Goal: Information Seeking & Learning: Learn about a topic

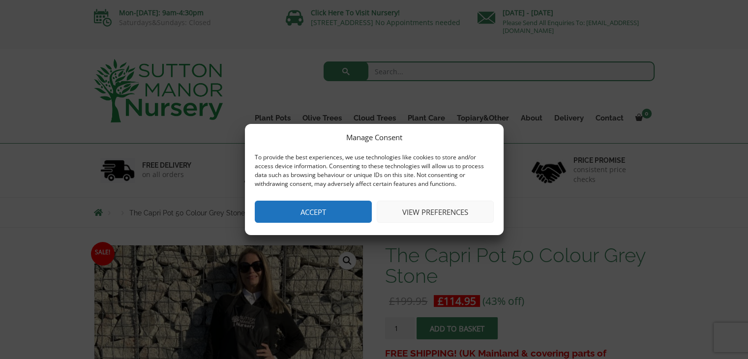
click at [313, 212] on button "Accept" at bounding box center [313, 212] width 117 height 22
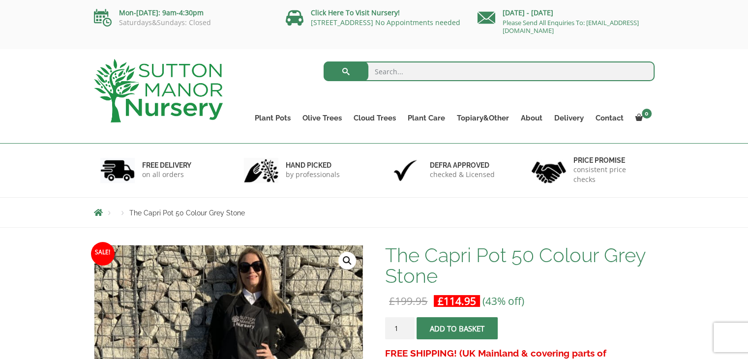
click at [313, 212] on nav "Products The Capri Pot 50 Colour Grey Stone" at bounding box center [374, 212] width 560 height 8
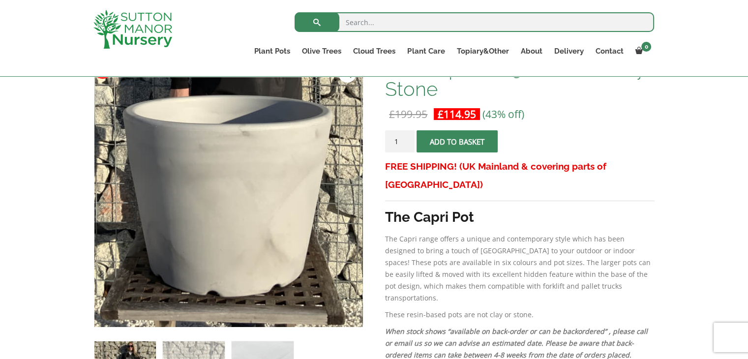
scroll to position [169, 0]
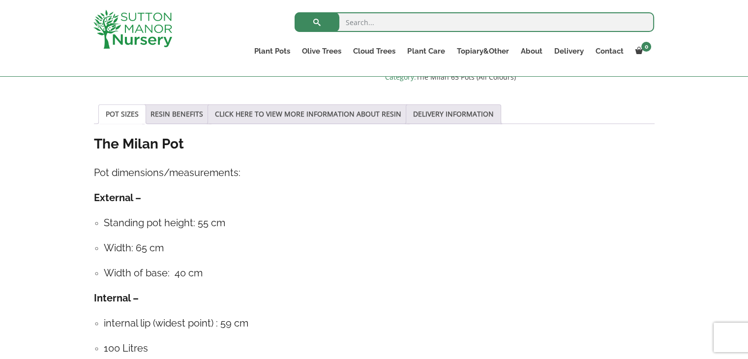
scroll to position [496, 0]
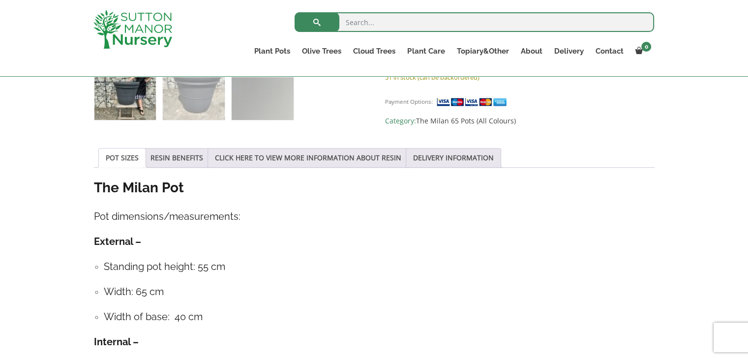
scroll to position [450, 0]
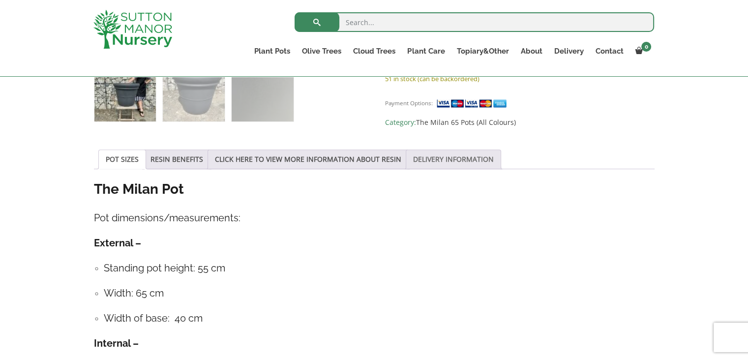
click at [439, 152] on link "DELIVERY INFORMATION" at bounding box center [453, 159] width 81 height 19
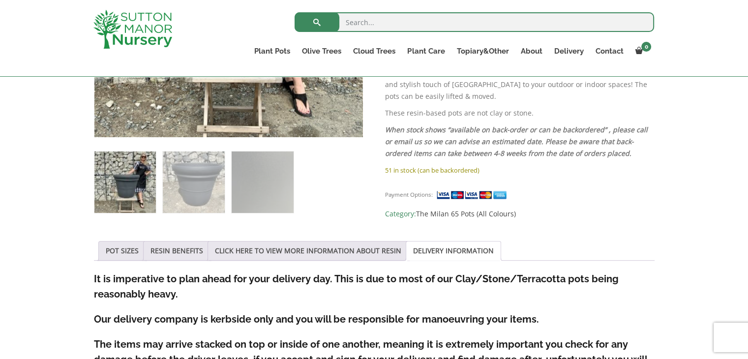
scroll to position [340, 0]
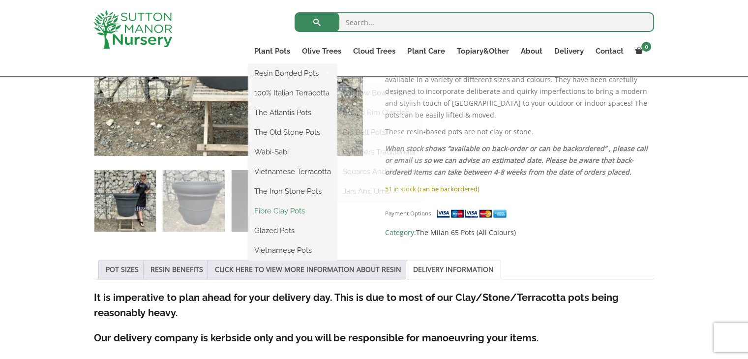
click at [269, 206] on link "Fibre Clay Pots" at bounding box center [292, 211] width 88 height 15
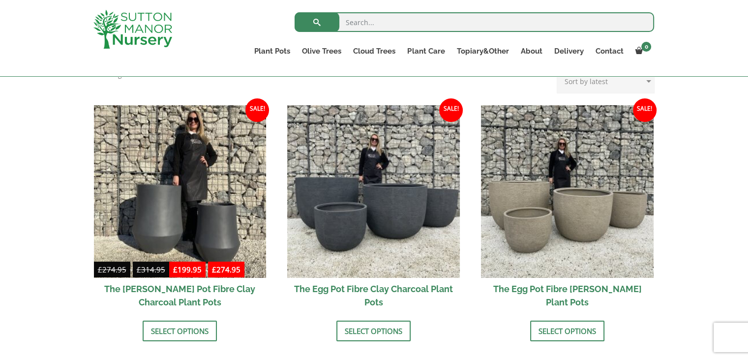
scroll to position [331, 0]
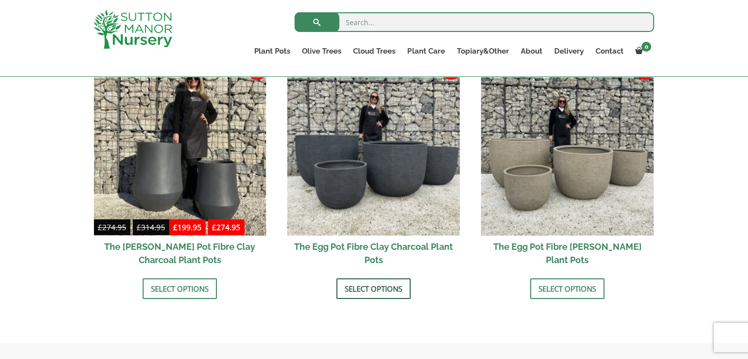
click at [378, 286] on link "Select options" at bounding box center [373, 288] width 74 height 21
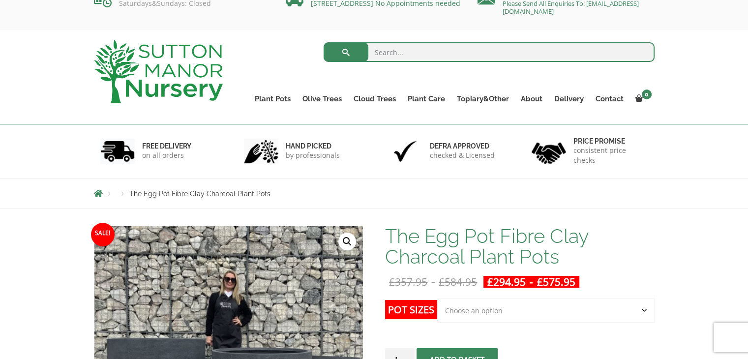
scroll to position [5, 0]
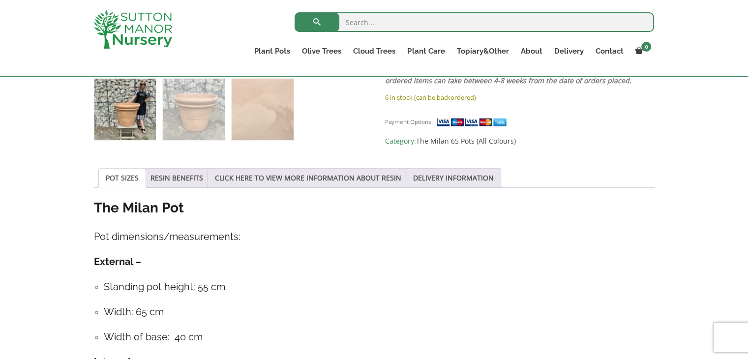
scroll to position [430, 0]
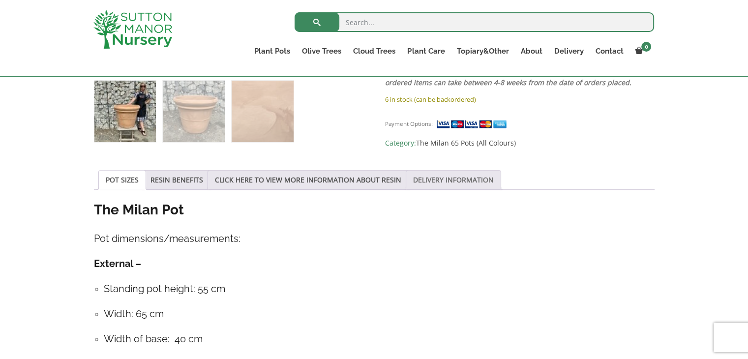
click at [432, 177] on link "DELIVERY INFORMATION" at bounding box center [453, 180] width 81 height 19
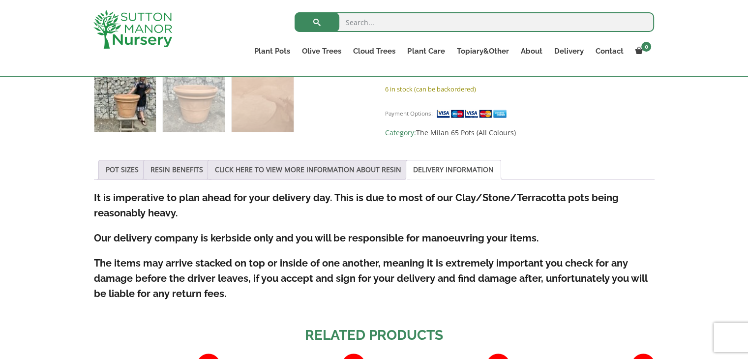
scroll to position [440, 0]
click at [122, 168] on link "POT SIZES" at bounding box center [122, 169] width 33 height 19
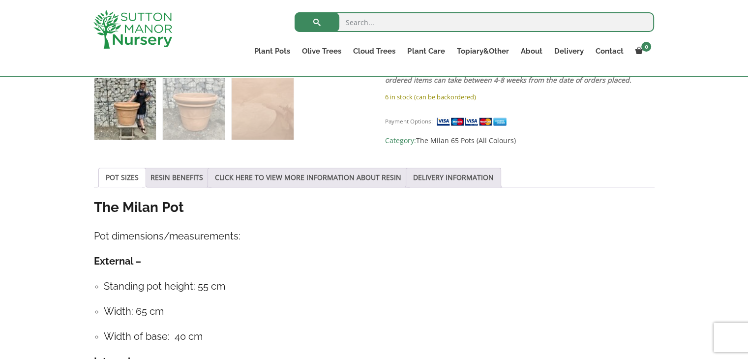
scroll to position [428, 0]
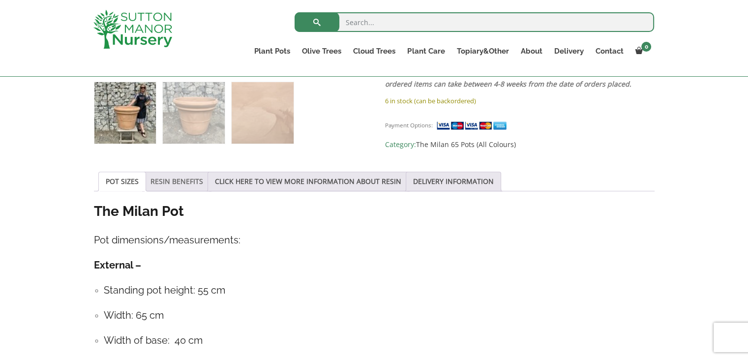
click at [175, 179] on link "RESIN BENEFITS" at bounding box center [176, 181] width 53 height 19
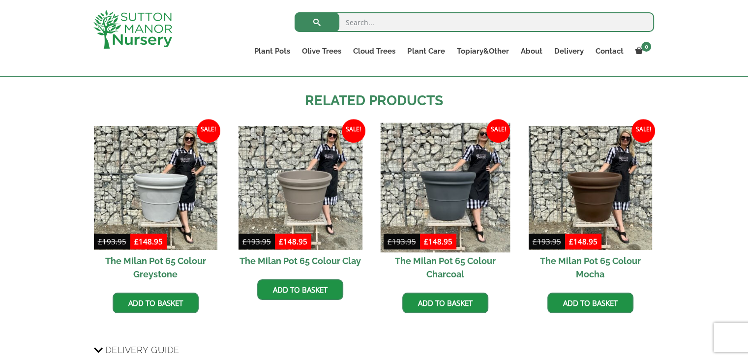
scroll to position [762, 0]
click at [425, 219] on img at bounding box center [446, 187] width 130 height 130
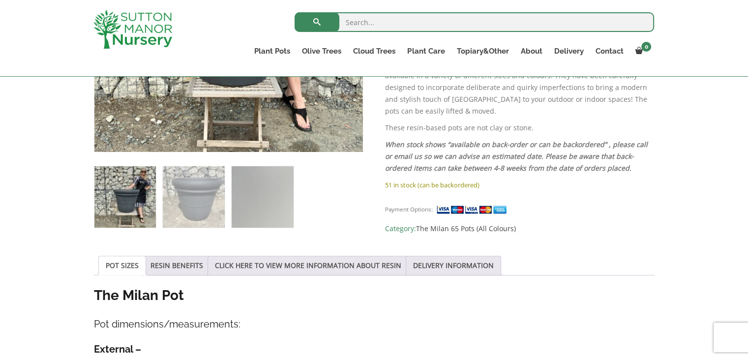
scroll to position [332, 0]
